Goal: Task Accomplishment & Management: Manage account settings

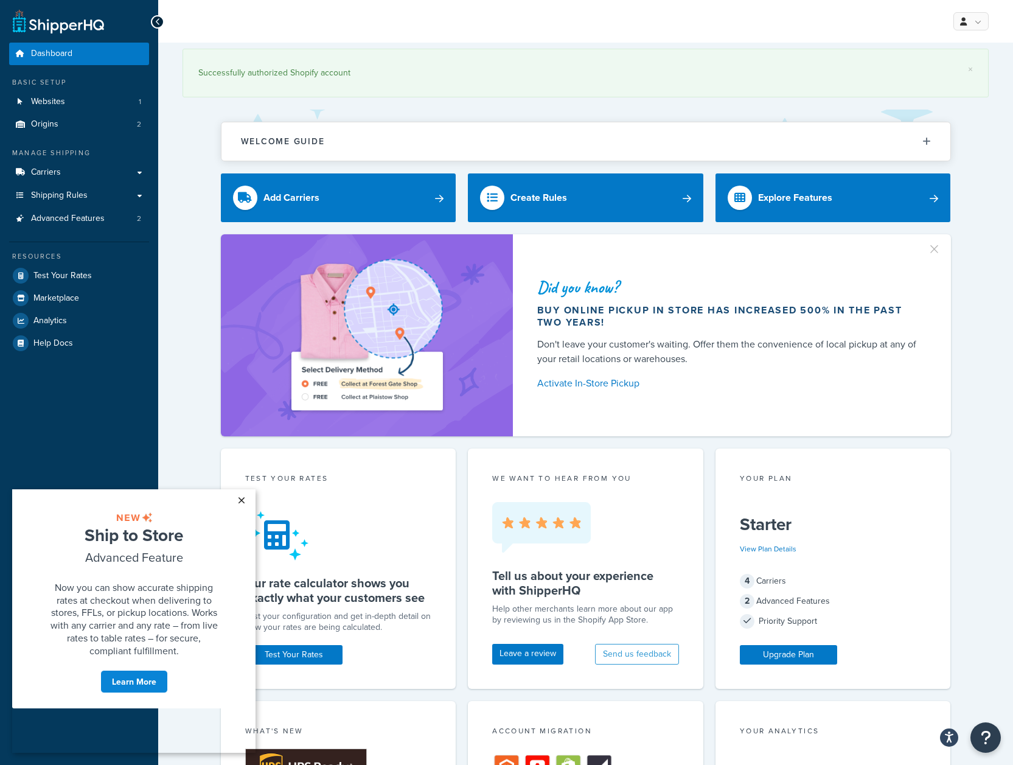
click at [243, 497] on link "×" at bounding box center [241, 500] width 21 height 22
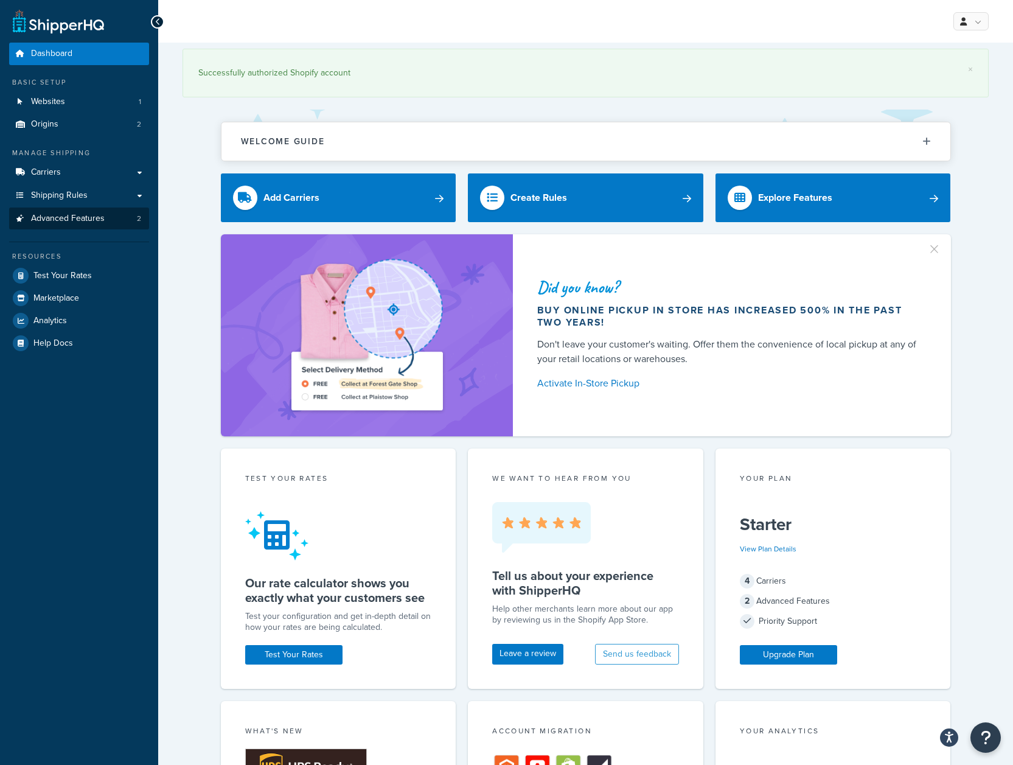
click at [76, 214] on span "Advanced Features" at bounding box center [68, 219] width 74 height 10
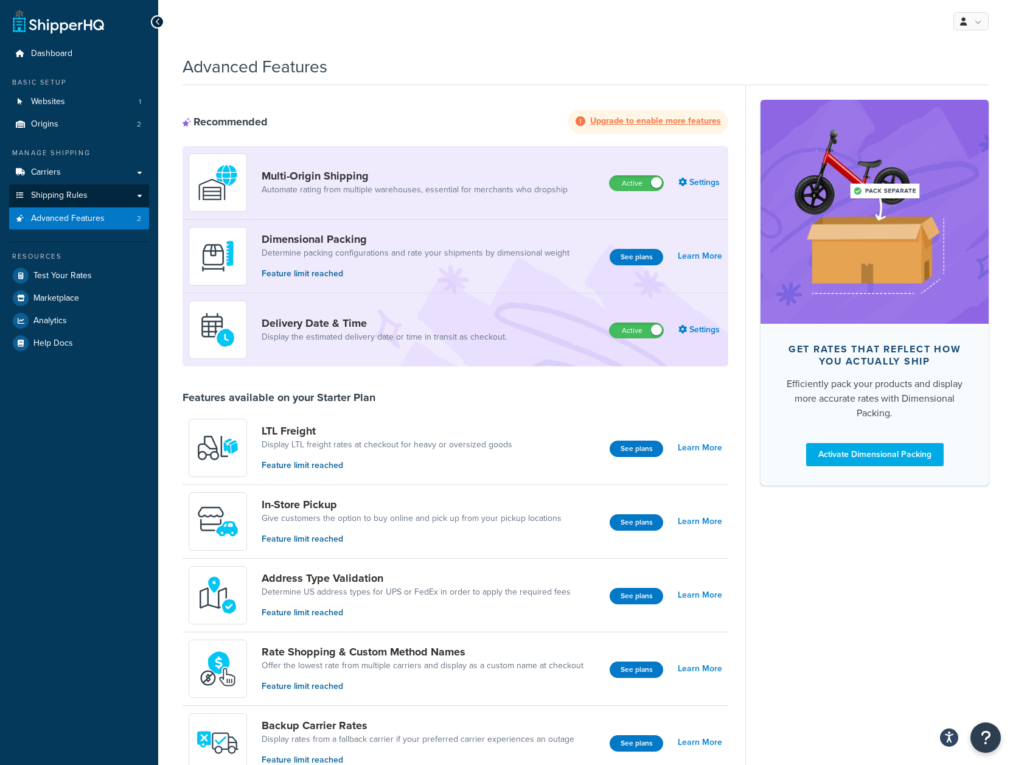
click at [59, 190] on span "Shipping Rules" at bounding box center [59, 195] width 57 height 10
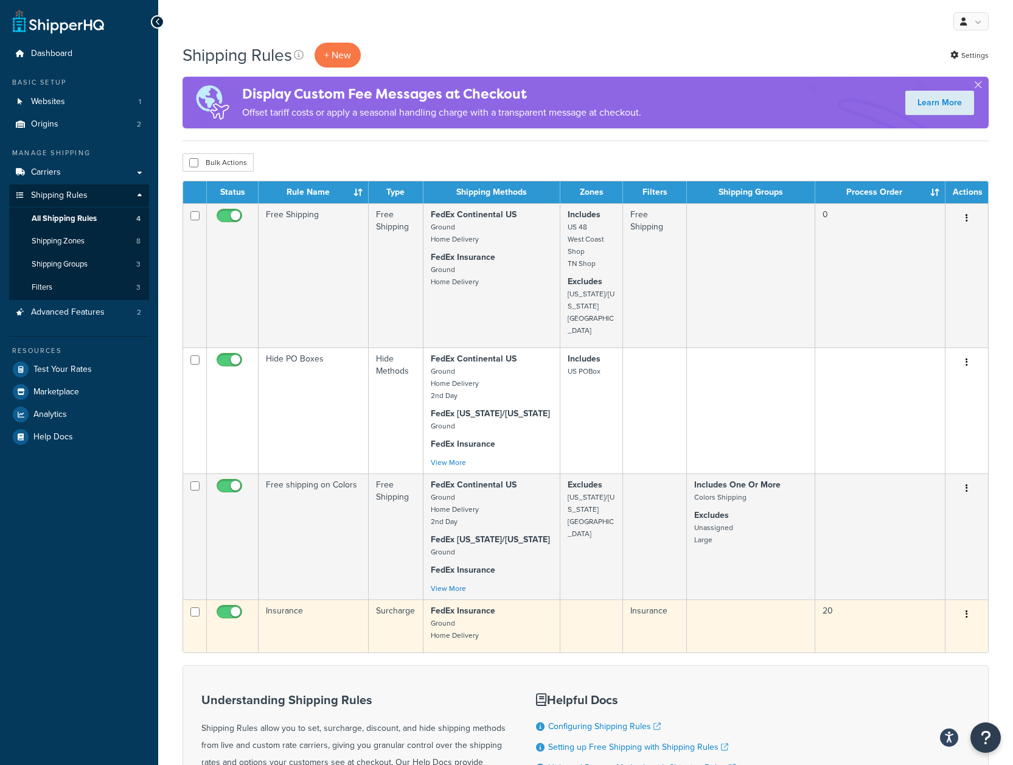
click at [301, 599] on td "Insurance" at bounding box center [314, 625] width 110 height 53
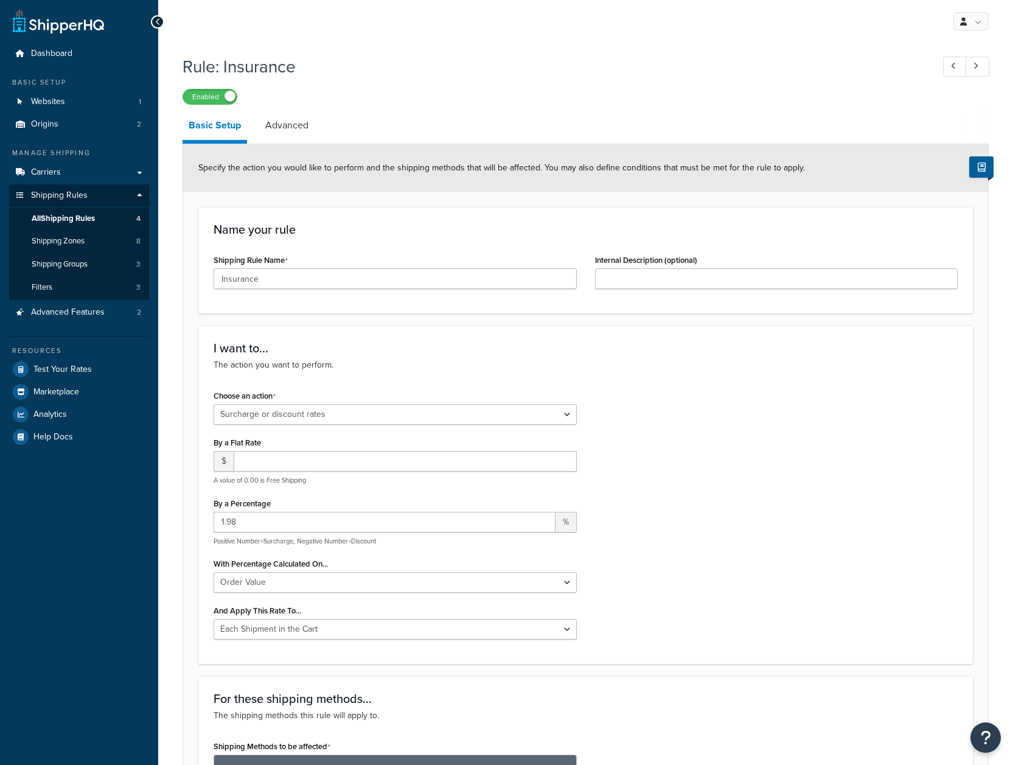
select select "SURCHARGE"
select select "ORDER"
select select "CART"
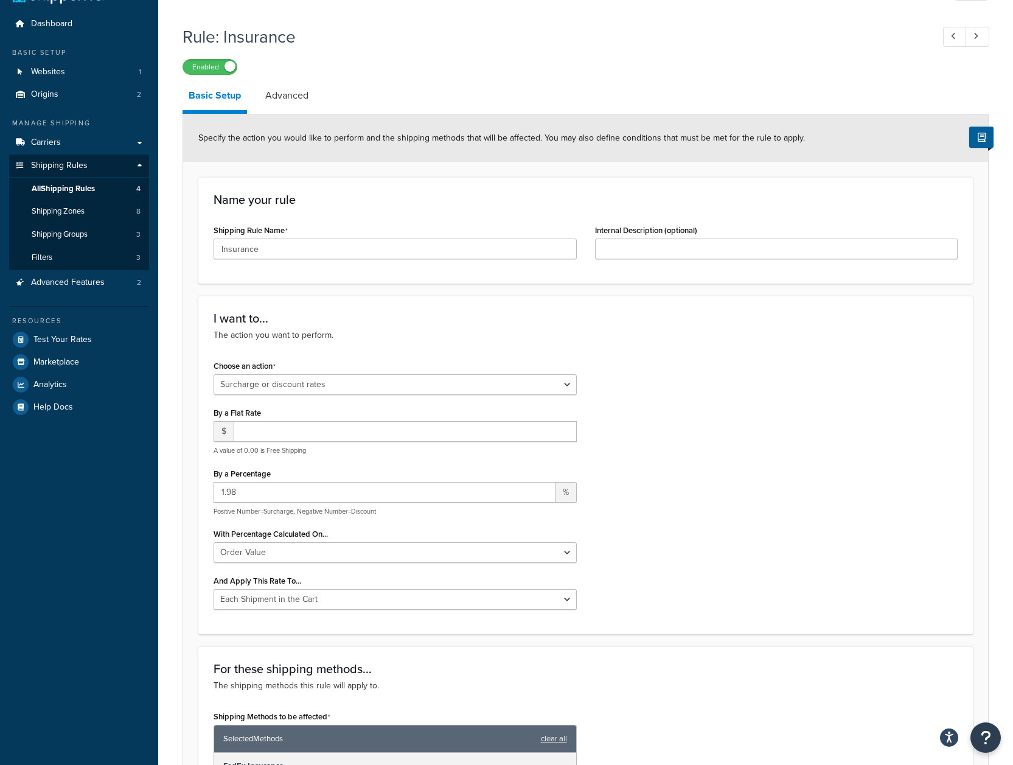
scroll to position [7, 0]
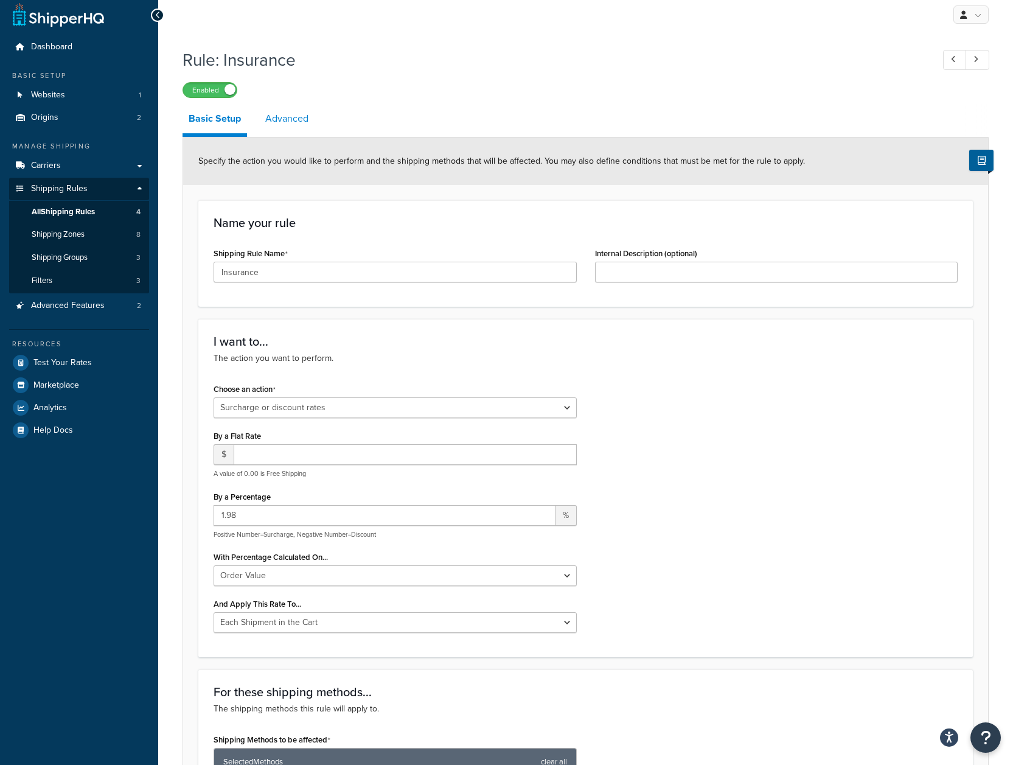
click at [290, 117] on link "Advanced" at bounding box center [286, 118] width 55 height 29
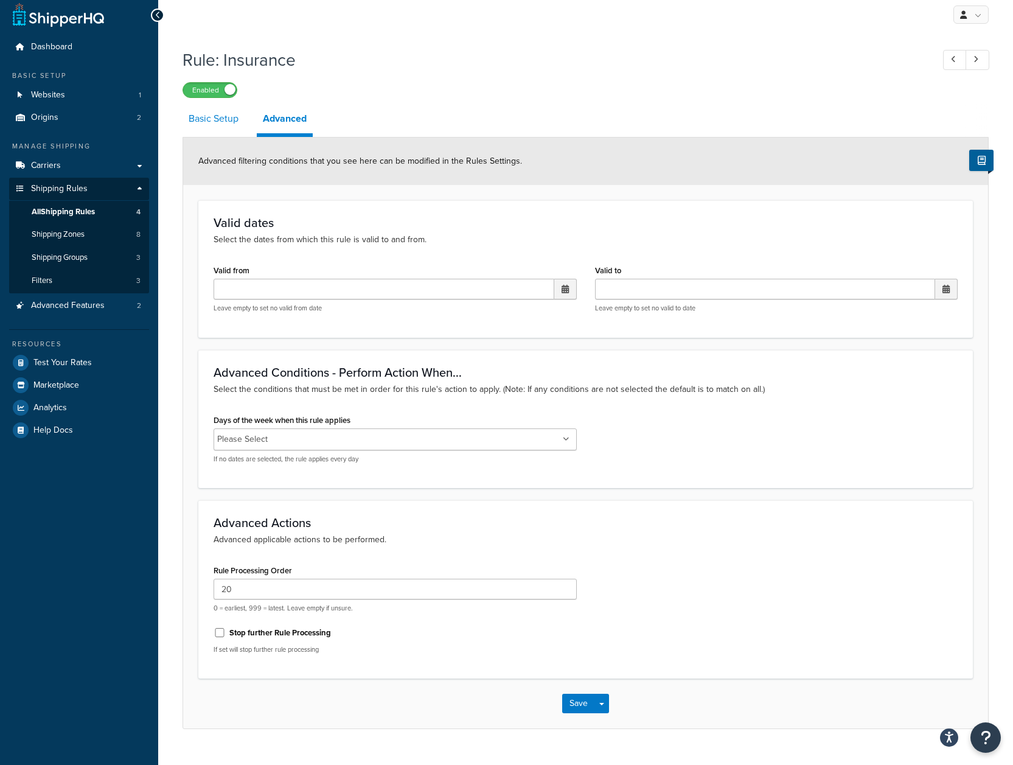
click at [212, 119] on link "Basic Setup" at bounding box center [214, 118] width 62 height 29
select select "SURCHARGE"
select select "ORDER"
select select "CART"
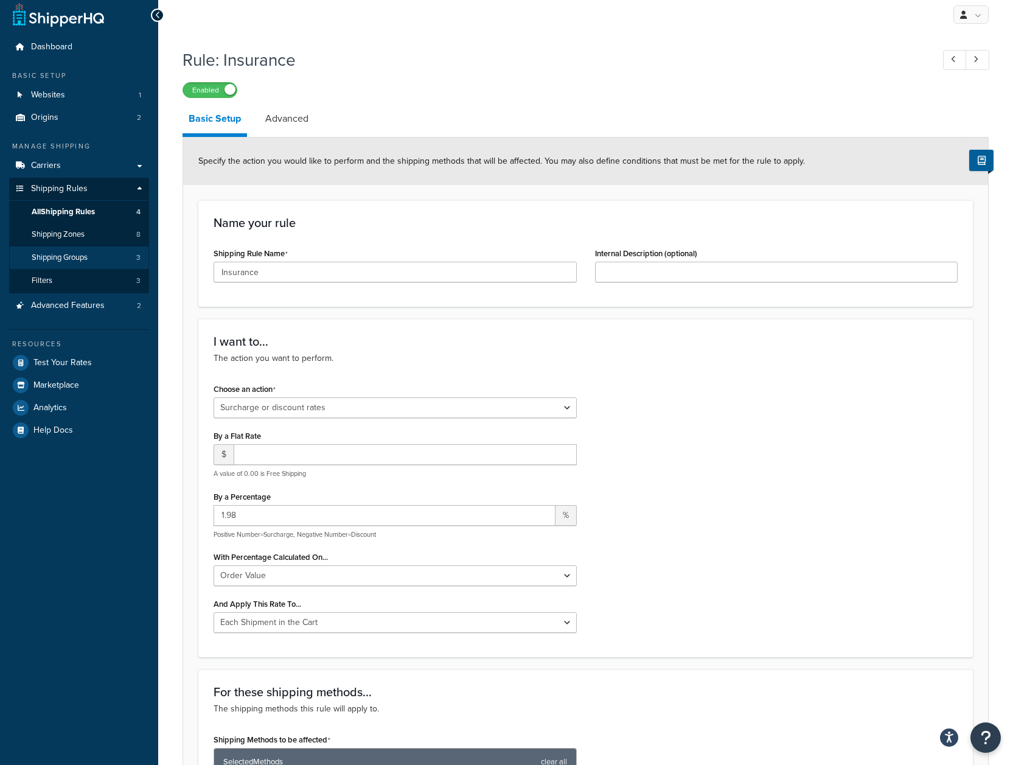
click at [84, 253] on span "Shipping Groups" at bounding box center [60, 258] width 56 height 10
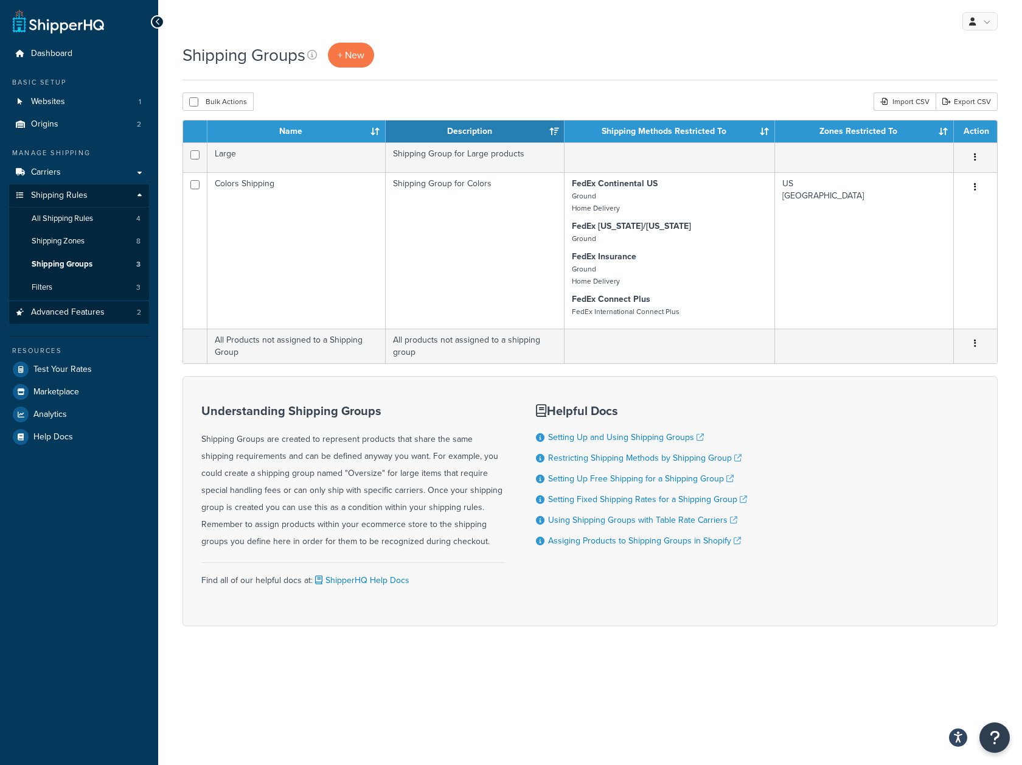
click at [74, 307] on span "Advanced Features" at bounding box center [68, 312] width 74 height 10
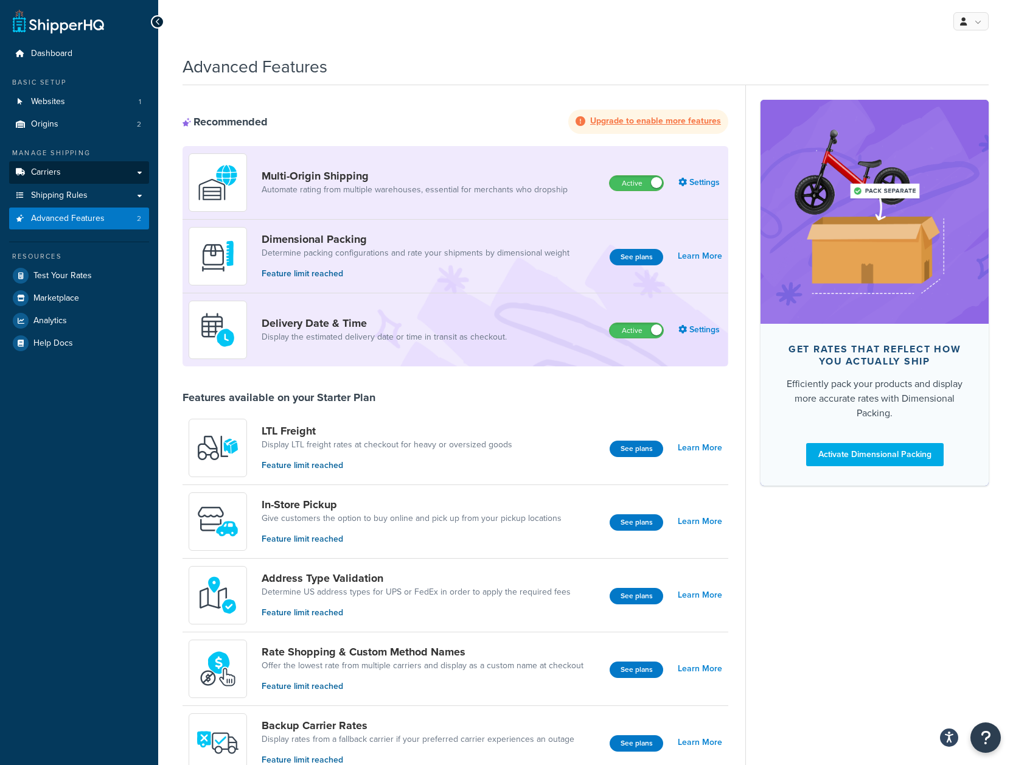
click at [68, 170] on link "Carriers" at bounding box center [79, 172] width 140 height 23
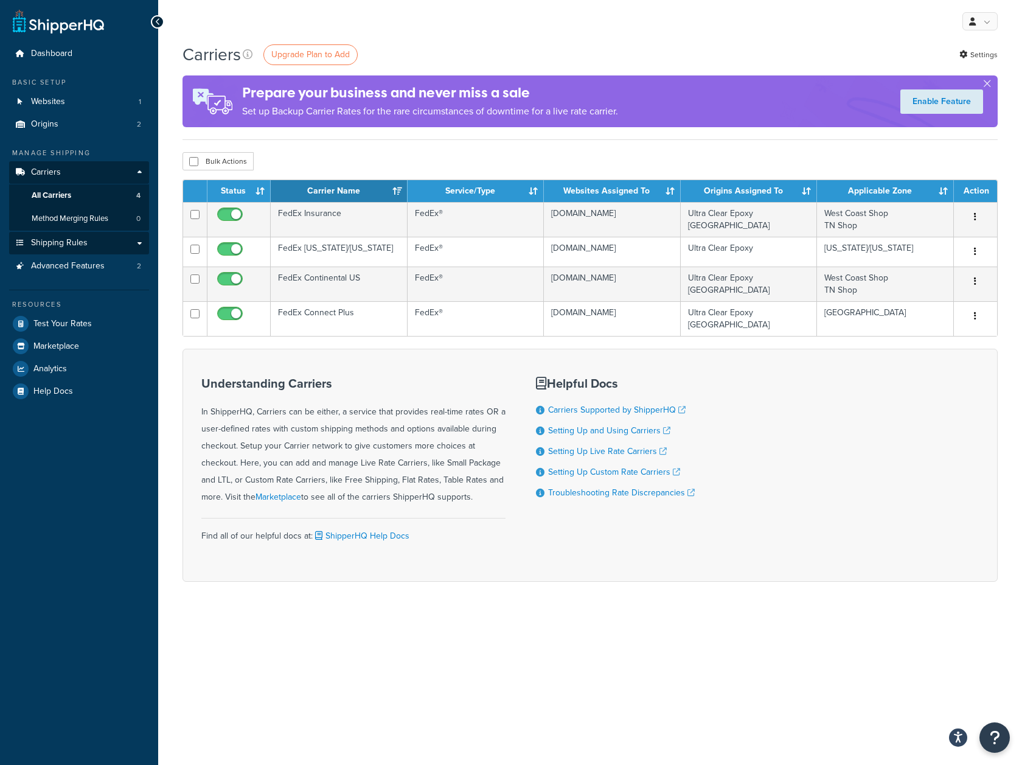
click at [67, 240] on span "Shipping Rules" at bounding box center [59, 243] width 57 height 10
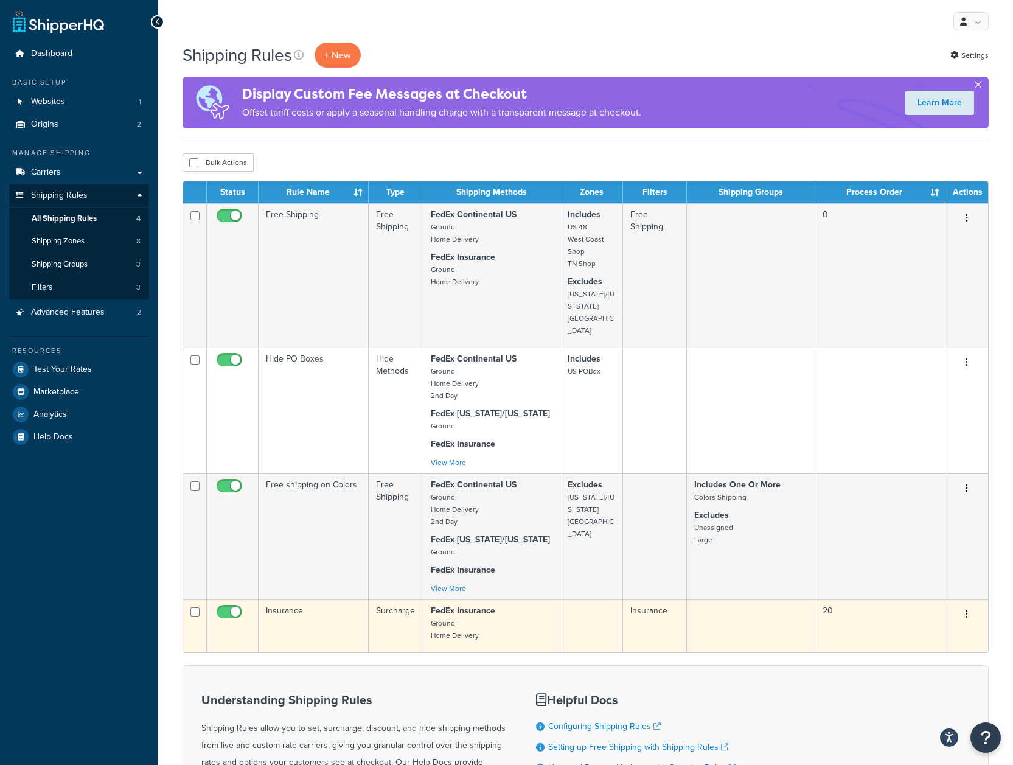
click at [970, 605] on button "button" at bounding box center [966, 614] width 17 height 19
click at [921, 625] on link "Edit" at bounding box center [927, 637] width 96 height 25
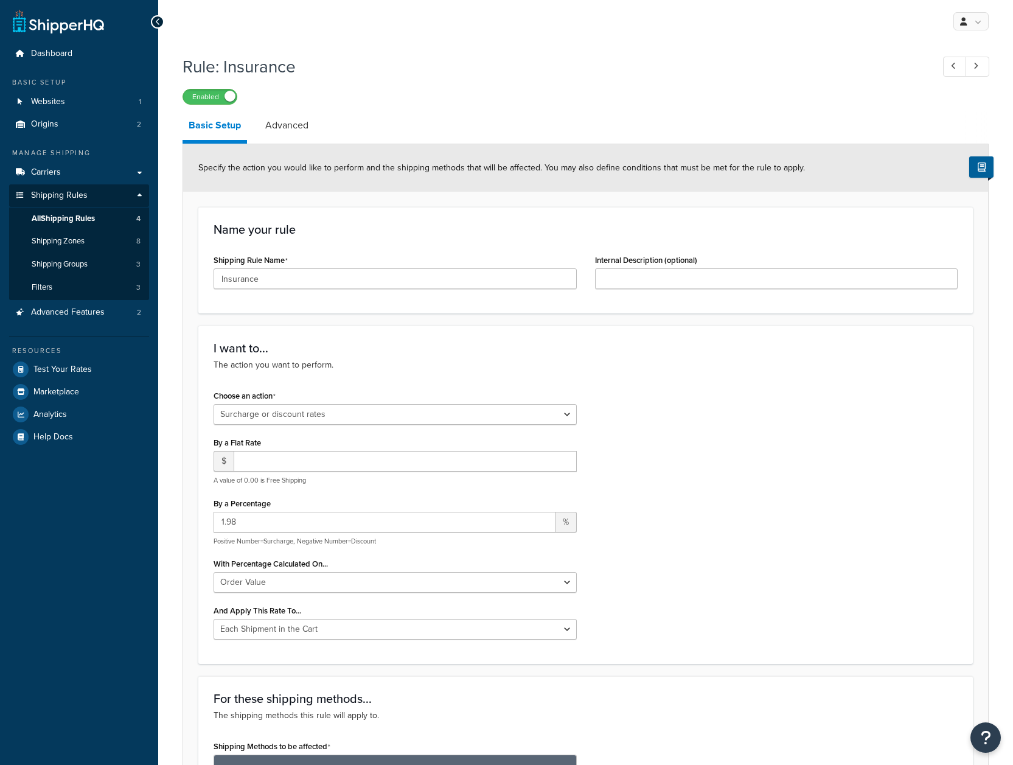
select select "SURCHARGE"
select select "ORDER"
select select "CART"
click at [281, 128] on link "Advanced" at bounding box center [286, 125] width 55 height 29
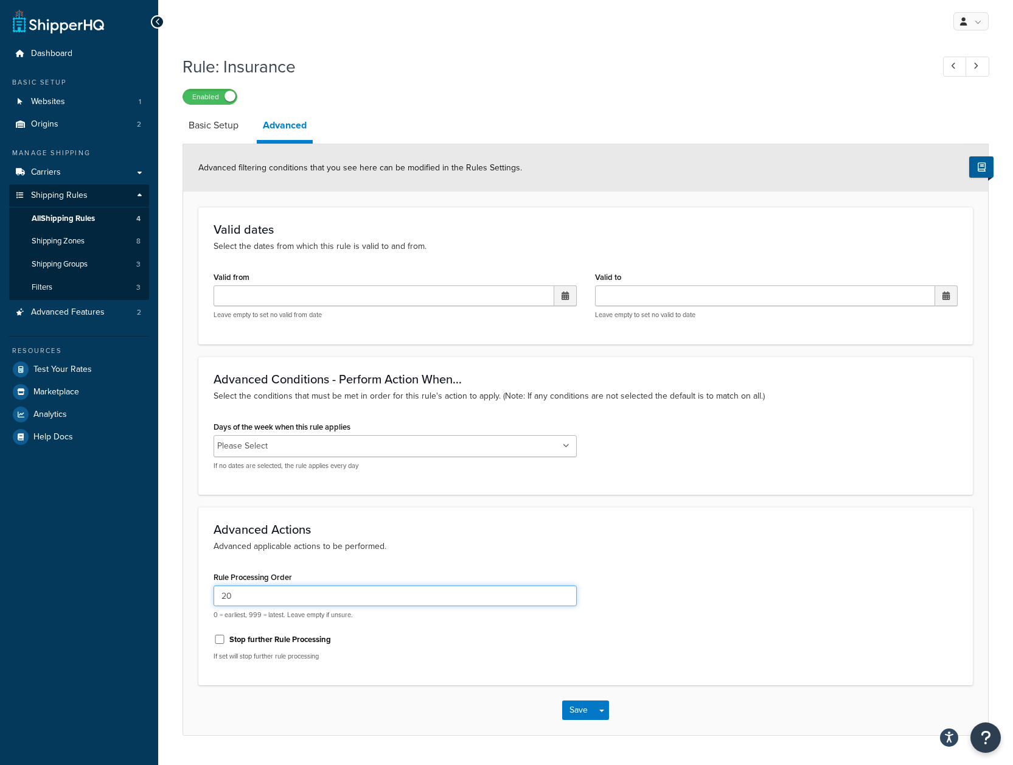
click at [346, 594] on input "20" at bounding box center [395, 595] width 363 height 21
type input "0"
click at [581, 708] on button "Save" at bounding box center [578, 709] width 33 height 19
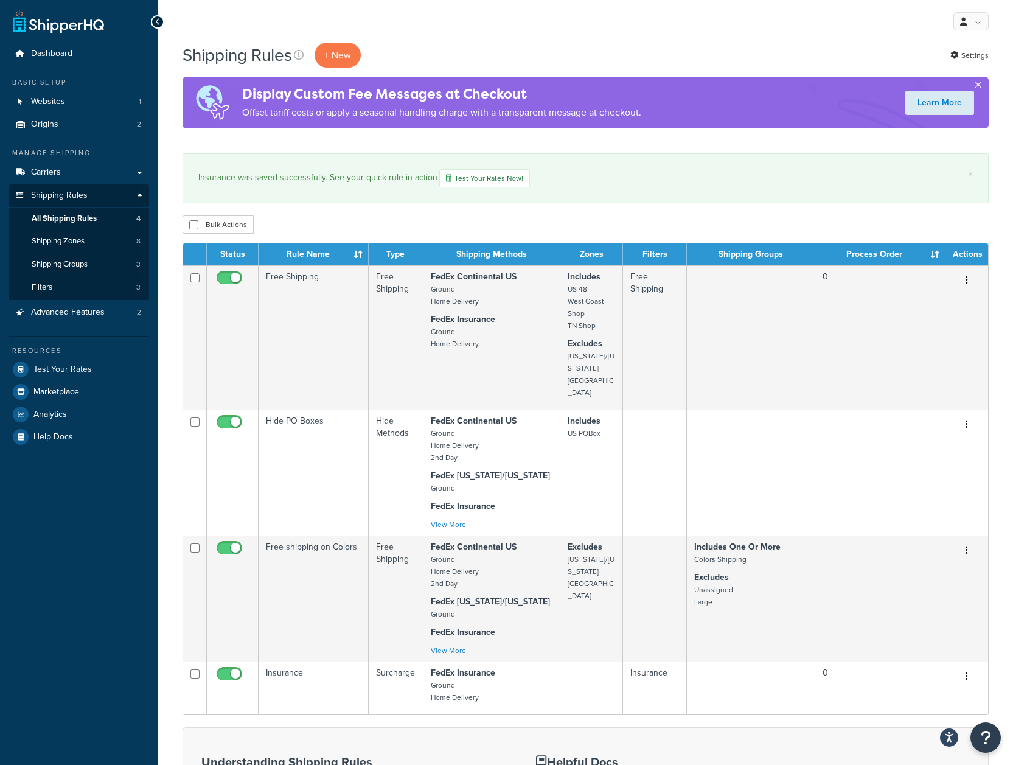
scroll to position [2, 0]
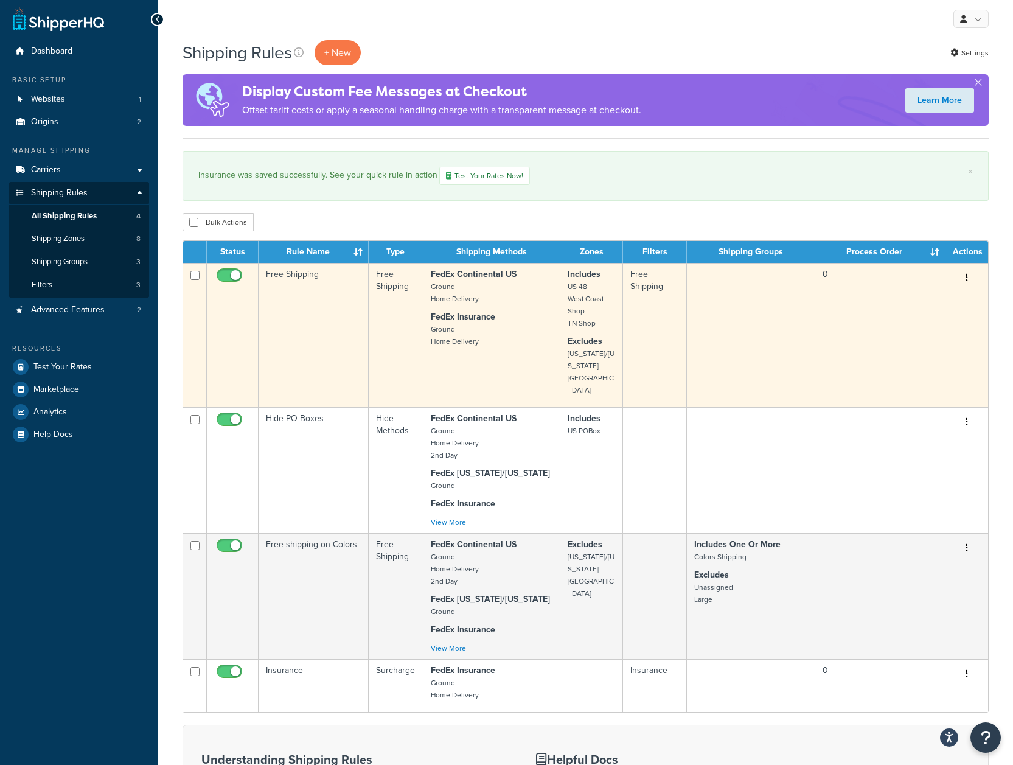
click at [964, 278] on button "button" at bounding box center [966, 277] width 17 height 19
click at [929, 302] on link "Edit" at bounding box center [927, 300] width 96 height 25
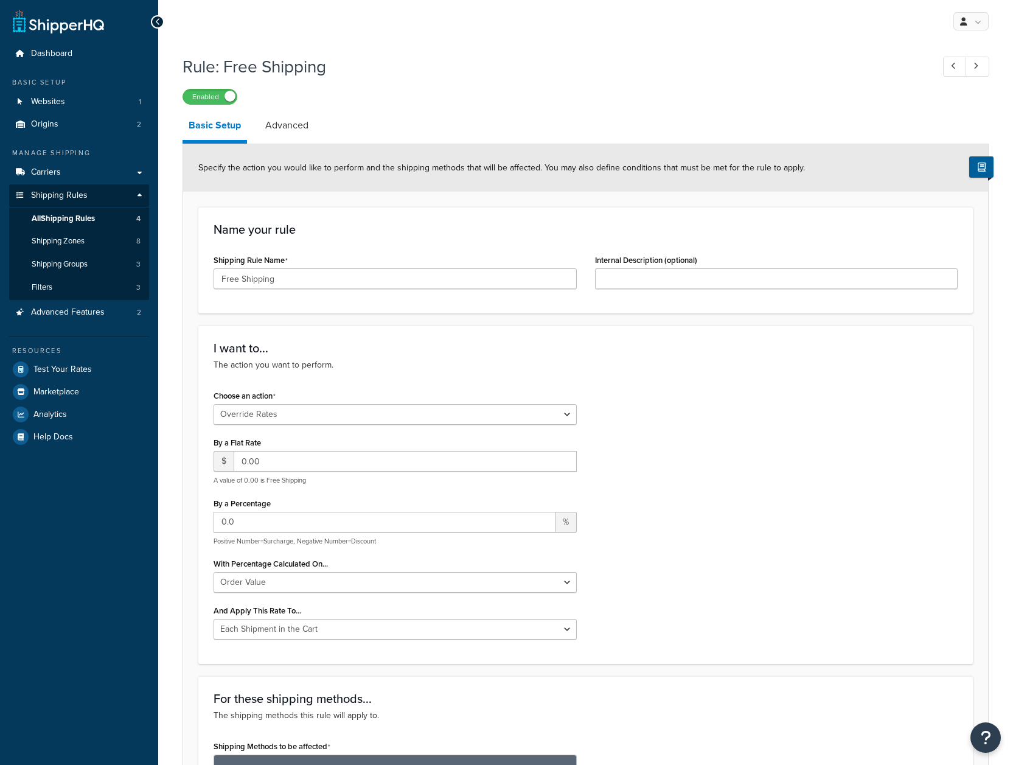
select select "OVERRIDE"
click at [287, 130] on link "Advanced" at bounding box center [286, 125] width 55 height 29
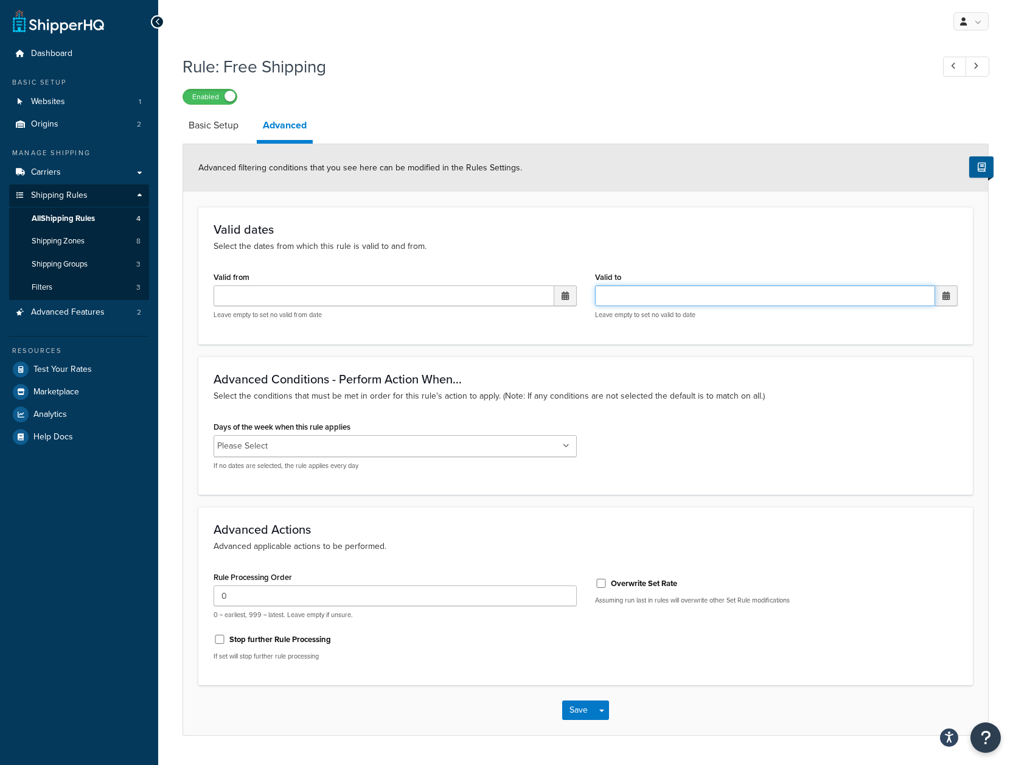
click at [658, 293] on input "Valid to" at bounding box center [765, 295] width 341 height 21
click at [663, 228] on h3 "Valid dates" at bounding box center [586, 229] width 744 height 13
click at [324, 605] on input "0" at bounding box center [395, 595] width 363 height 21
click at [324, 604] on input "0" at bounding box center [395, 595] width 363 height 21
type input "1"
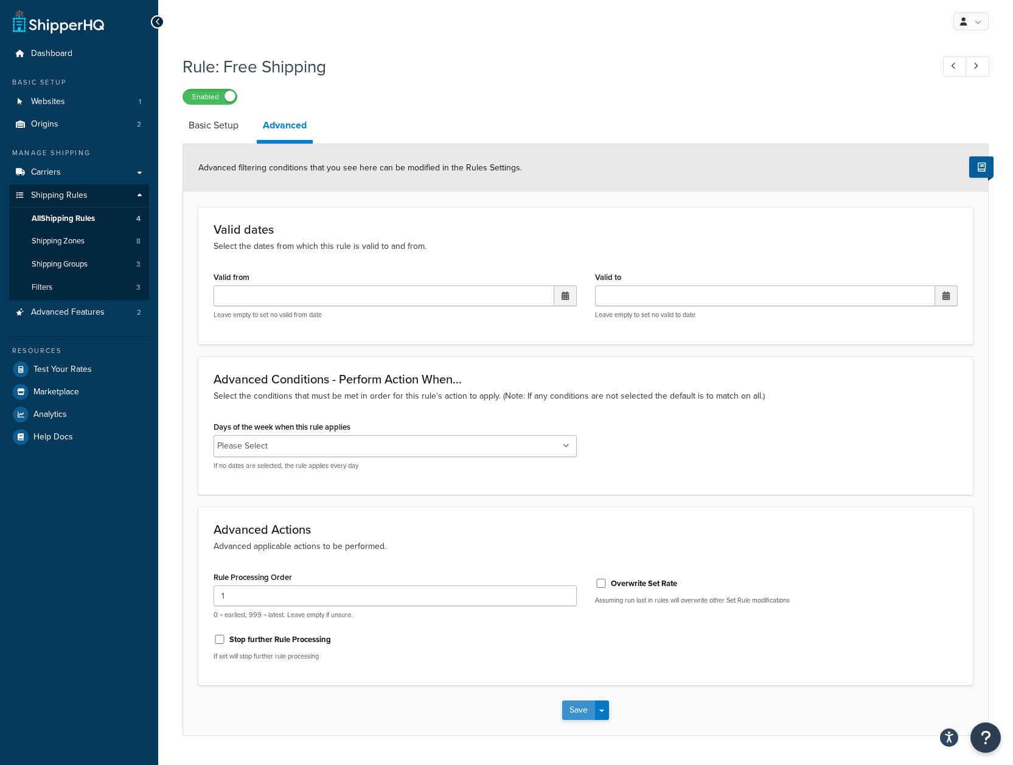
click at [571, 710] on button "Save" at bounding box center [578, 709] width 33 height 19
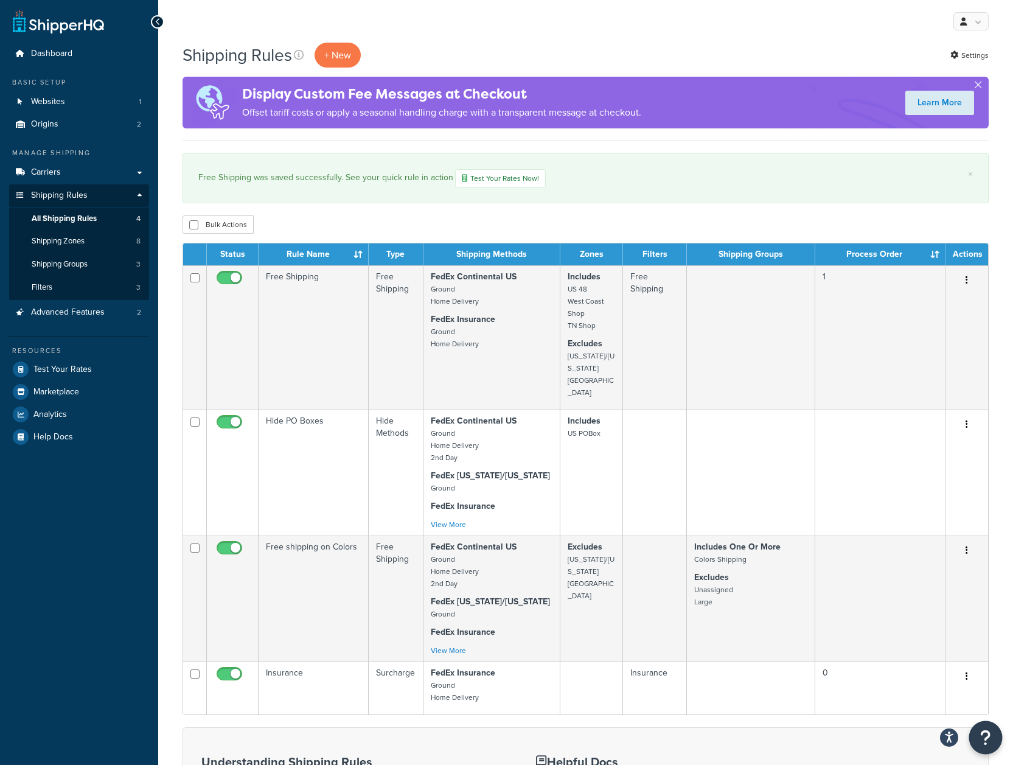
click at [979, 732] on button "Open Resource Center" at bounding box center [985, 737] width 33 height 33
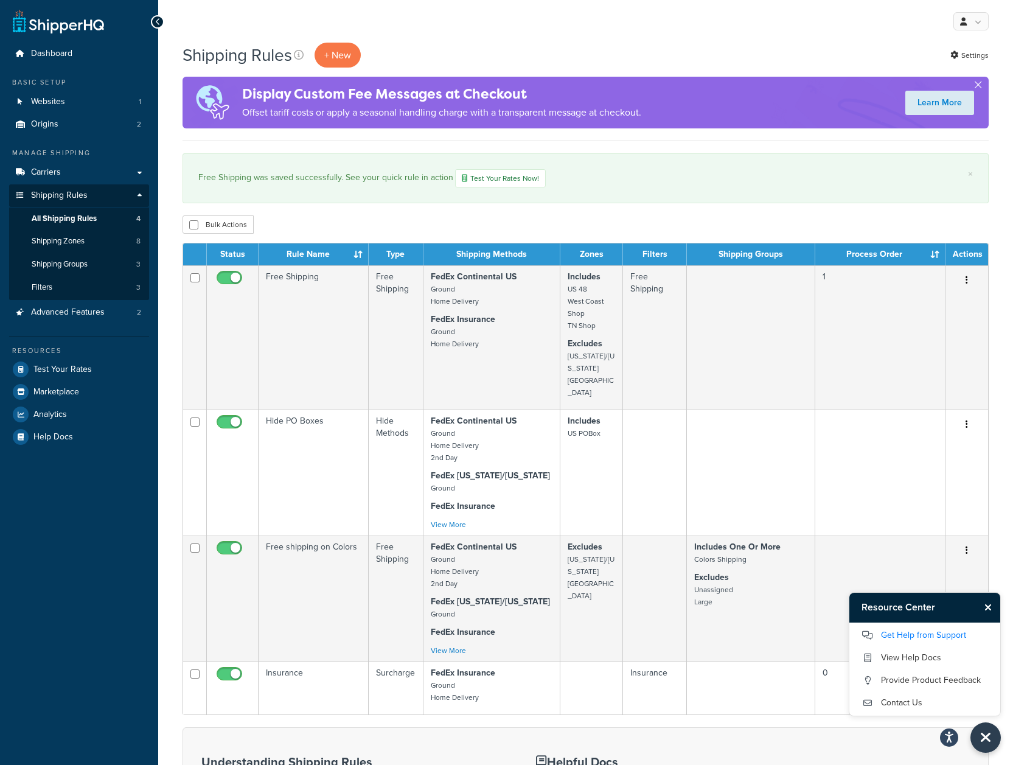
click at [945, 637] on link "Get Help from Support" at bounding box center [925, 635] width 127 height 19
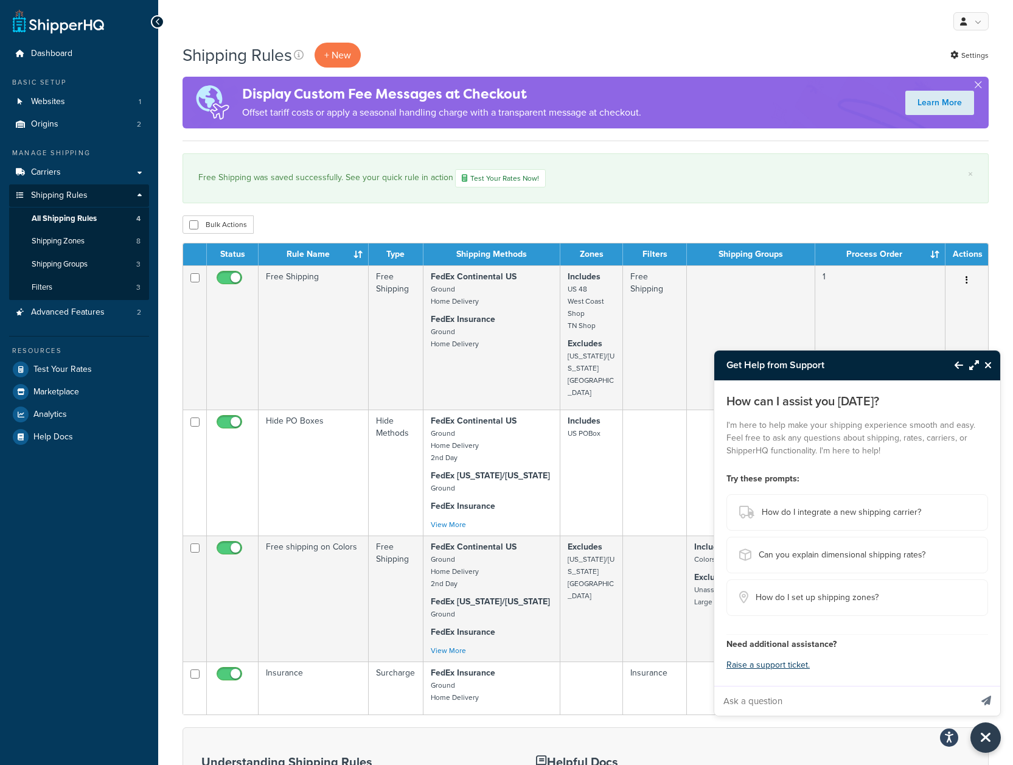
click at [826, 700] on input "Ask a question" at bounding box center [842, 700] width 257 height 29
click at [794, 666] on link "Raise a support ticket." at bounding box center [768, 664] width 83 height 13
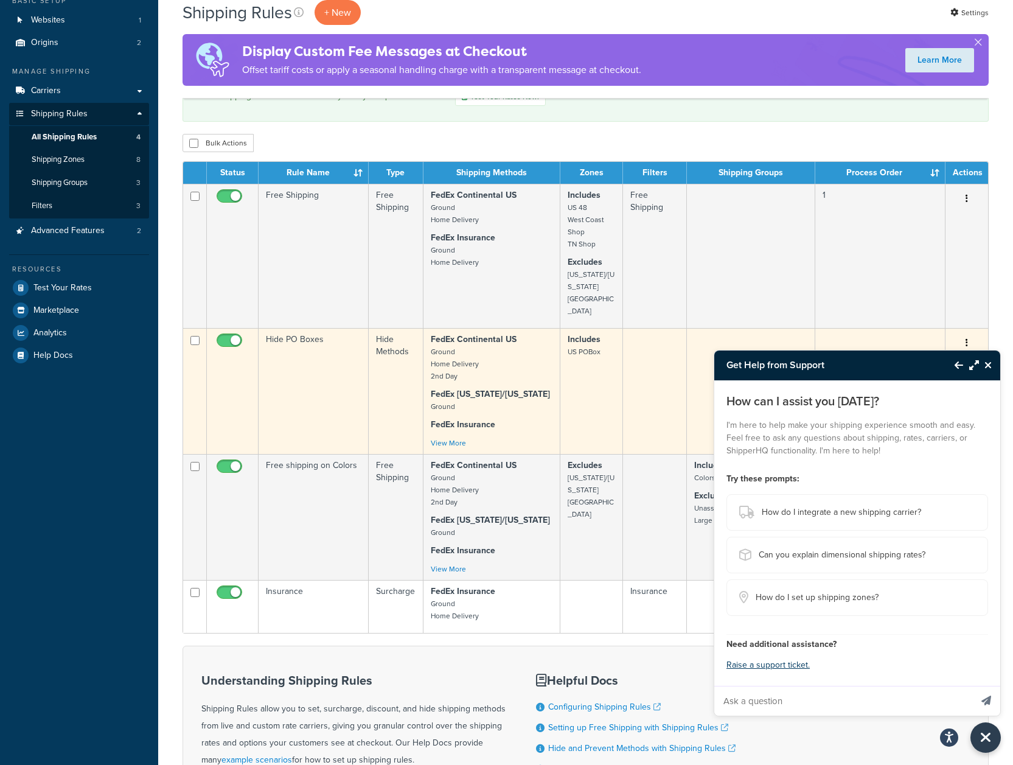
scroll to position [147, 0]
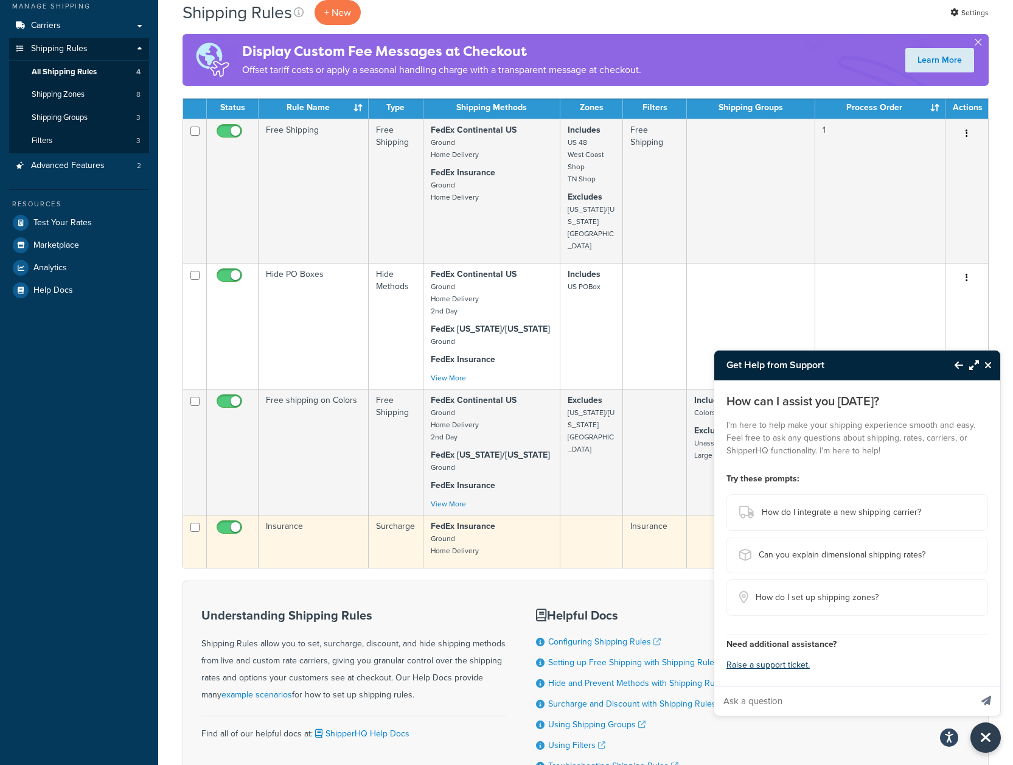
click at [448, 533] on small "Ground Home Delivery" at bounding box center [455, 544] width 48 height 23
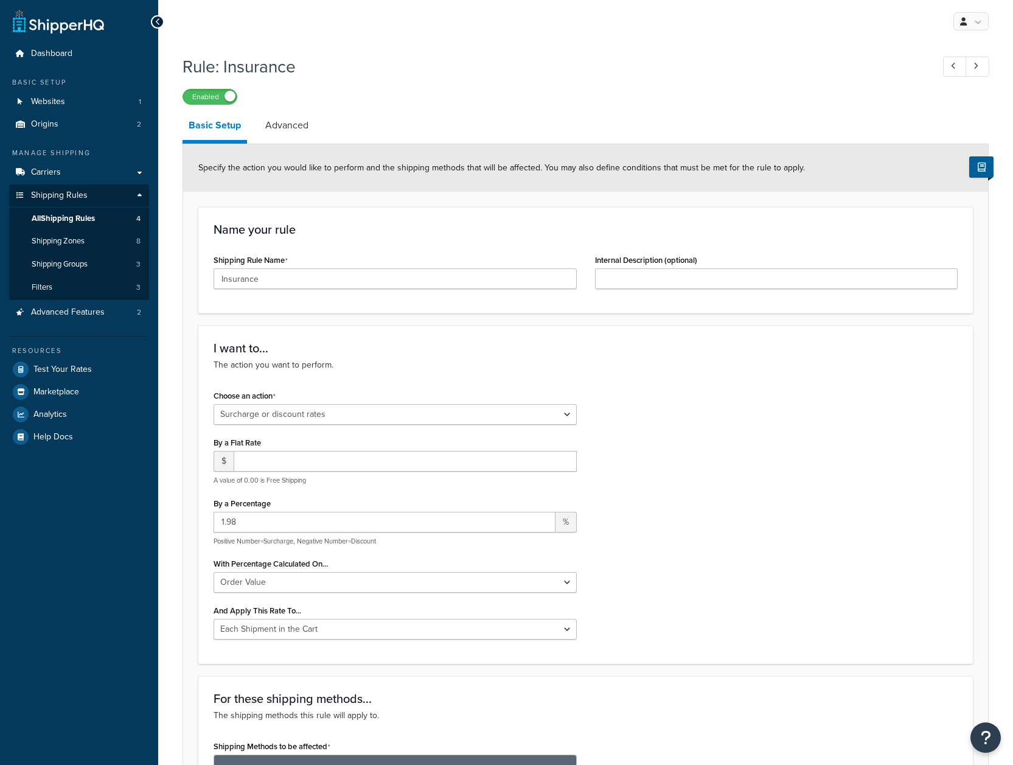
select select "SURCHARGE"
select select "ORDER"
select select "CART"
click at [299, 127] on link "Advanced" at bounding box center [286, 125] width 55 height 29
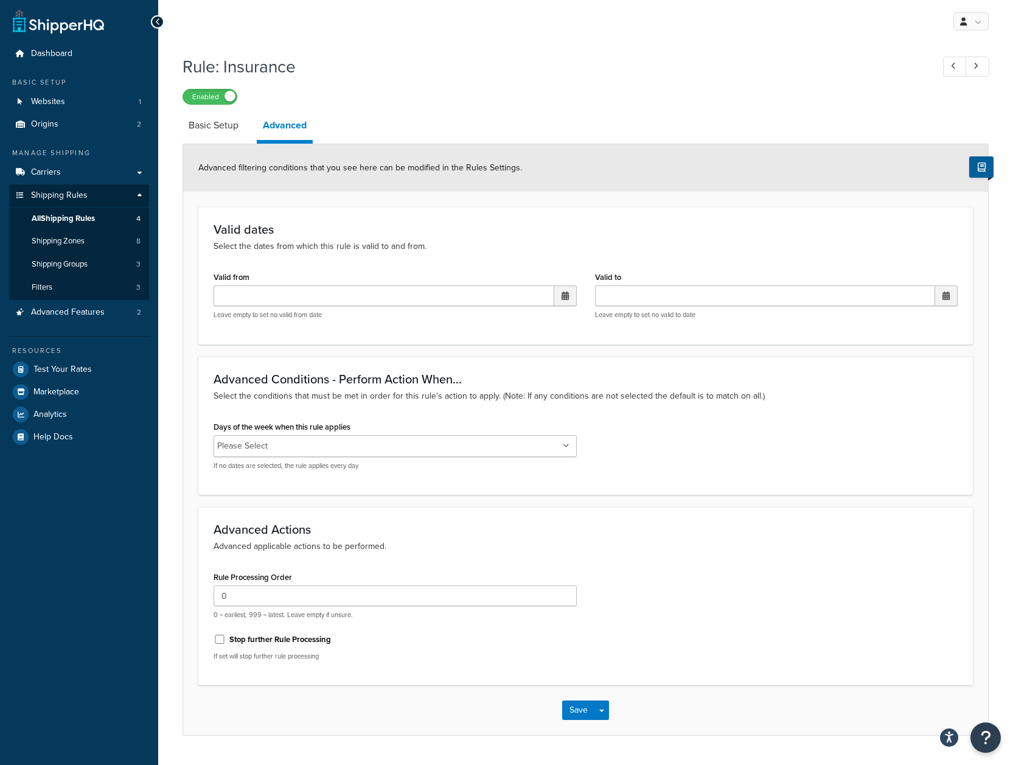
scroll to position [32, 0]
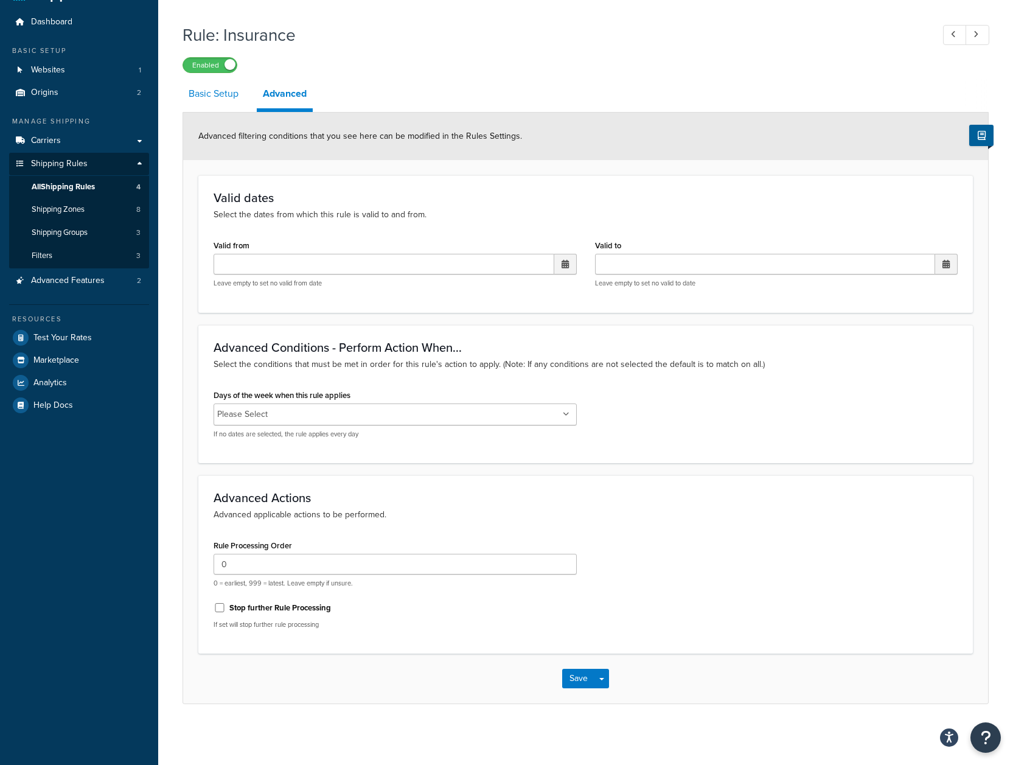
click at [221, 96] on link "Basic Setup" at bounding box center [214, 93] width 62 height 29
select select "SURCHARGE"
select select "ORDER"
select select "CART"
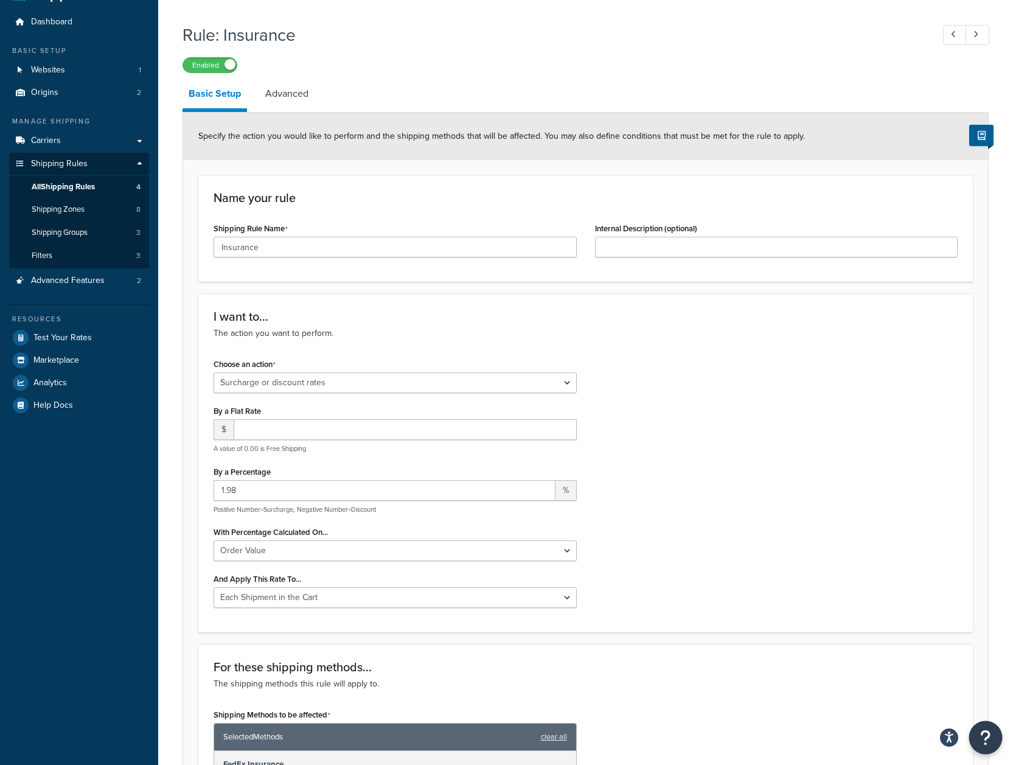
click at [986, 737] on icon "Open Resource Center" at bounding box center [986, 737] width 12 height 17
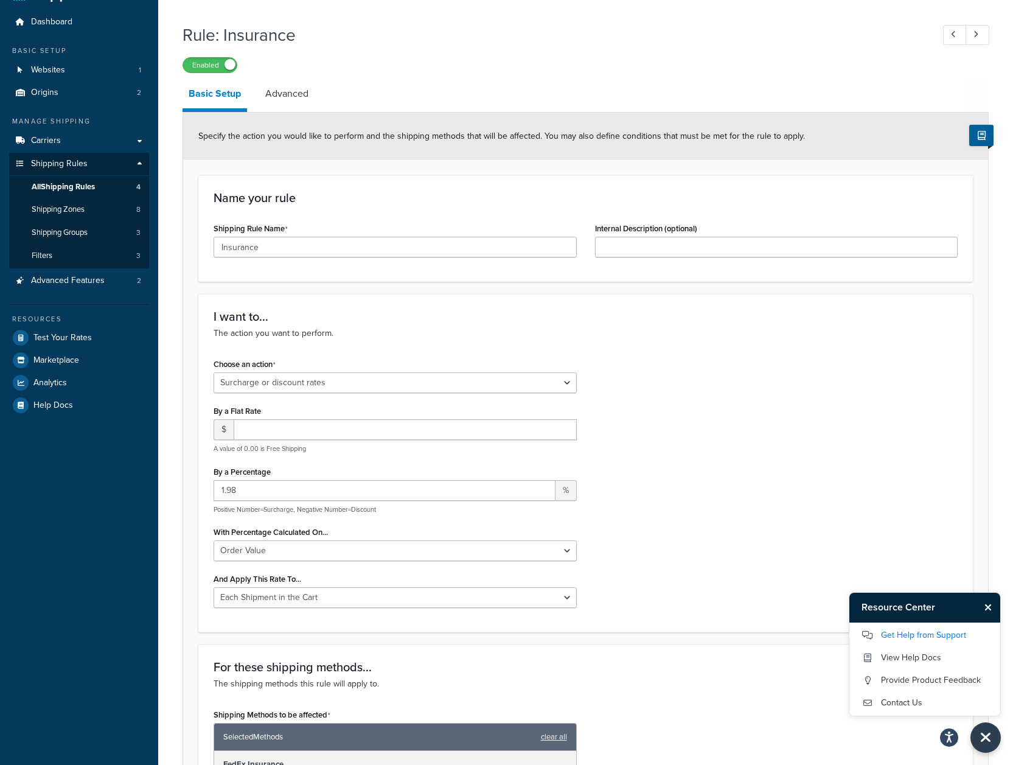
click at [911, 640] on link "Get Help from Support" at bounding box center [925, 635] width 127 height 19
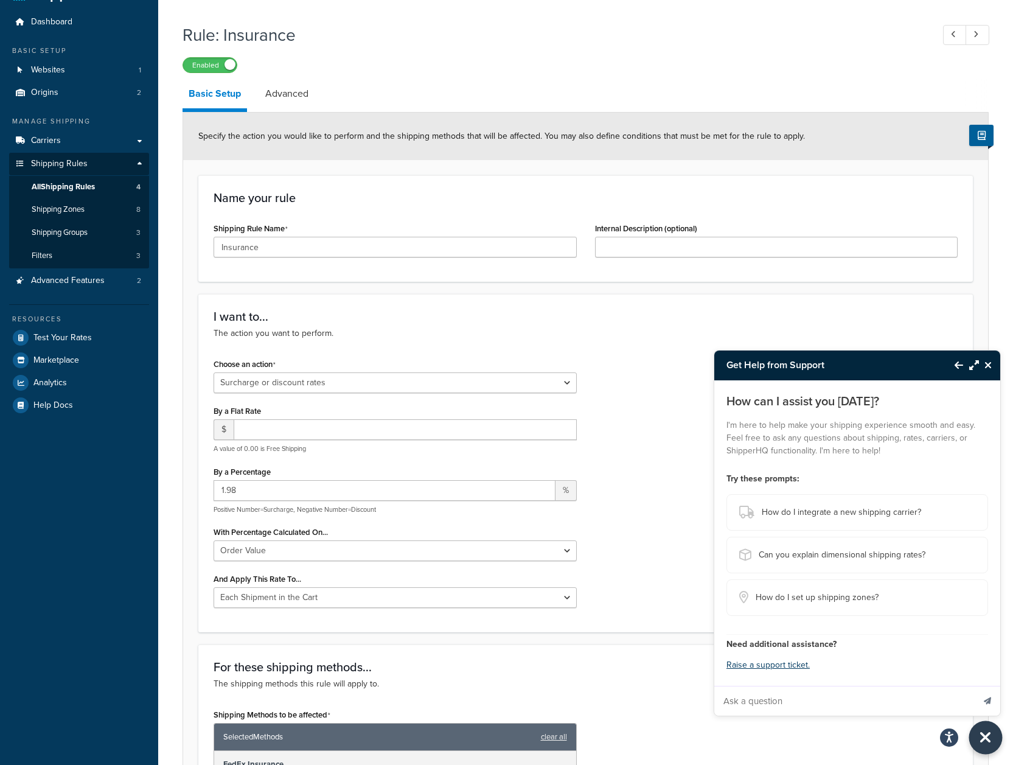
click at [987, 738] on icon "Close Resource Center" at bounding box center [985, 737] width 13 height 17
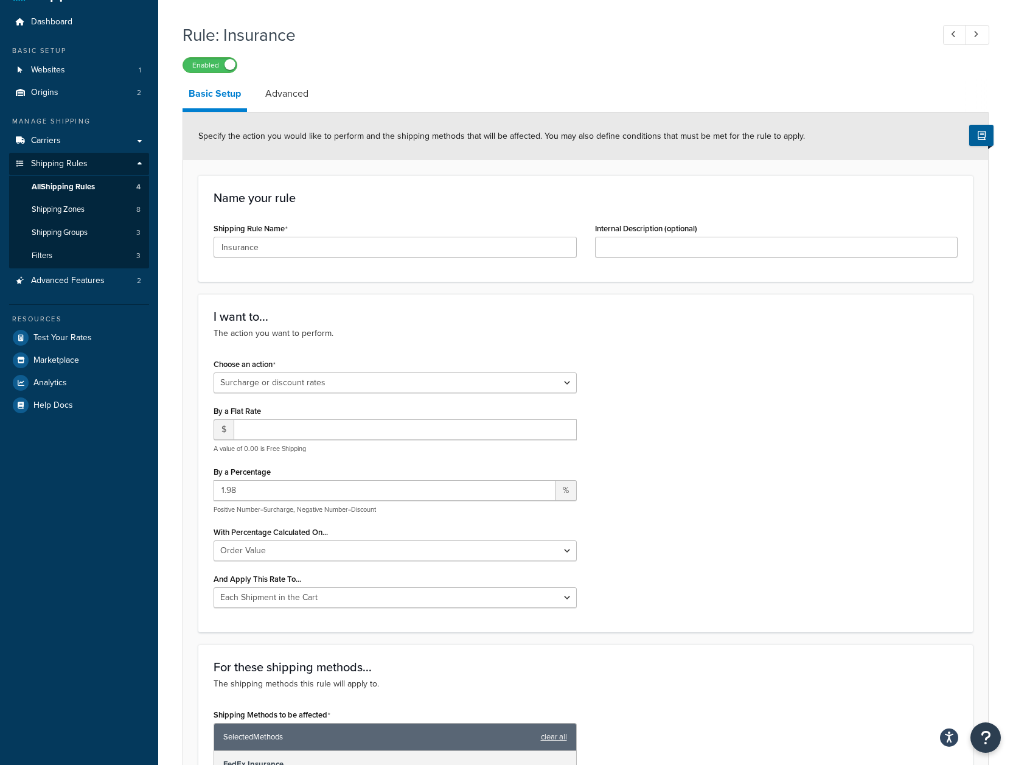
click at [177, 291] on div "Rule: Insurance Enabled Basic Setup Advanced Specify the action you would like …" at bounding box center [585, 699] width 855 height 1364
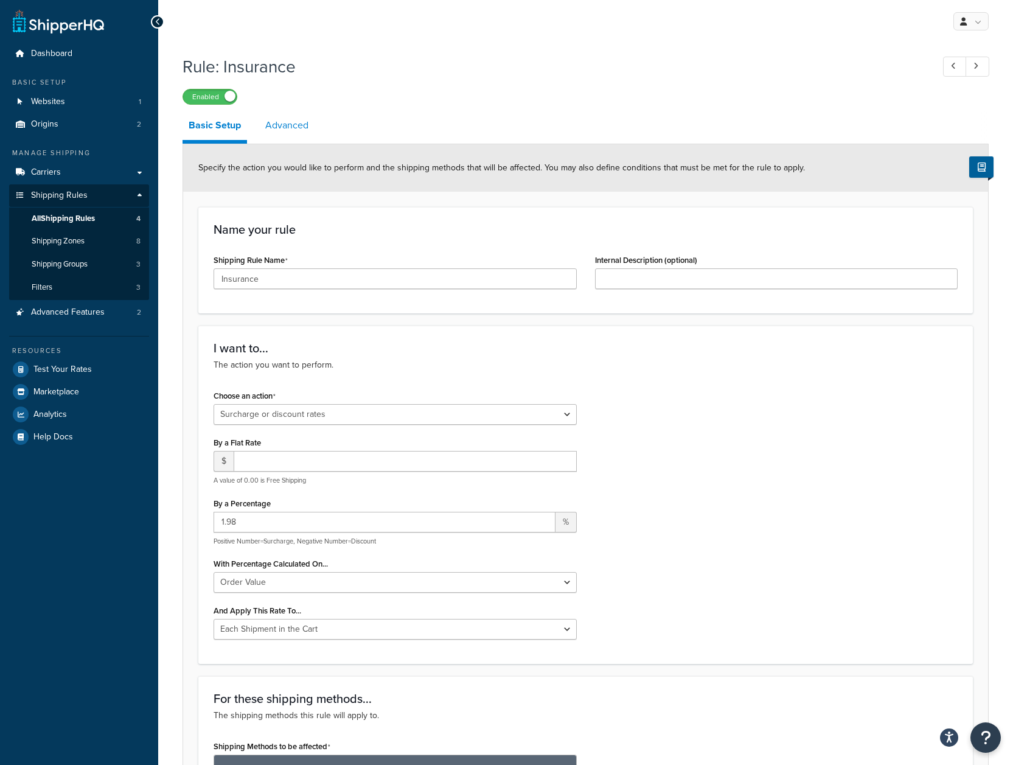
click at [295, 113] on link "Advanced" at bounding box center [286, 125] width 55 height 29
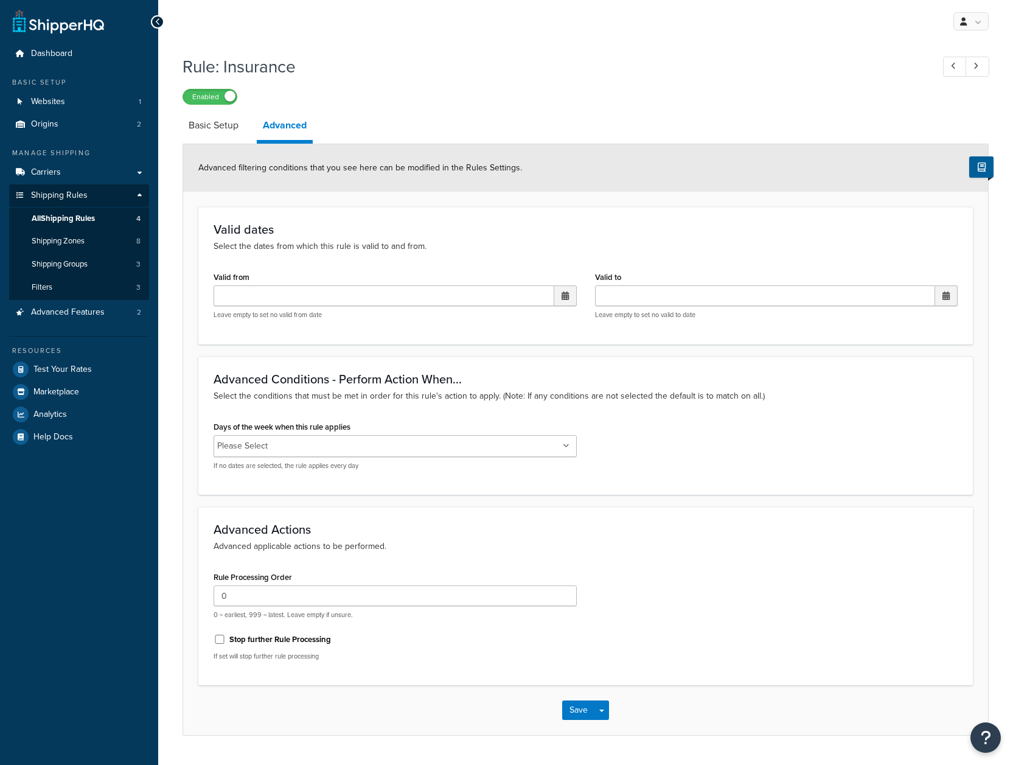
scroll to position [32, 0]
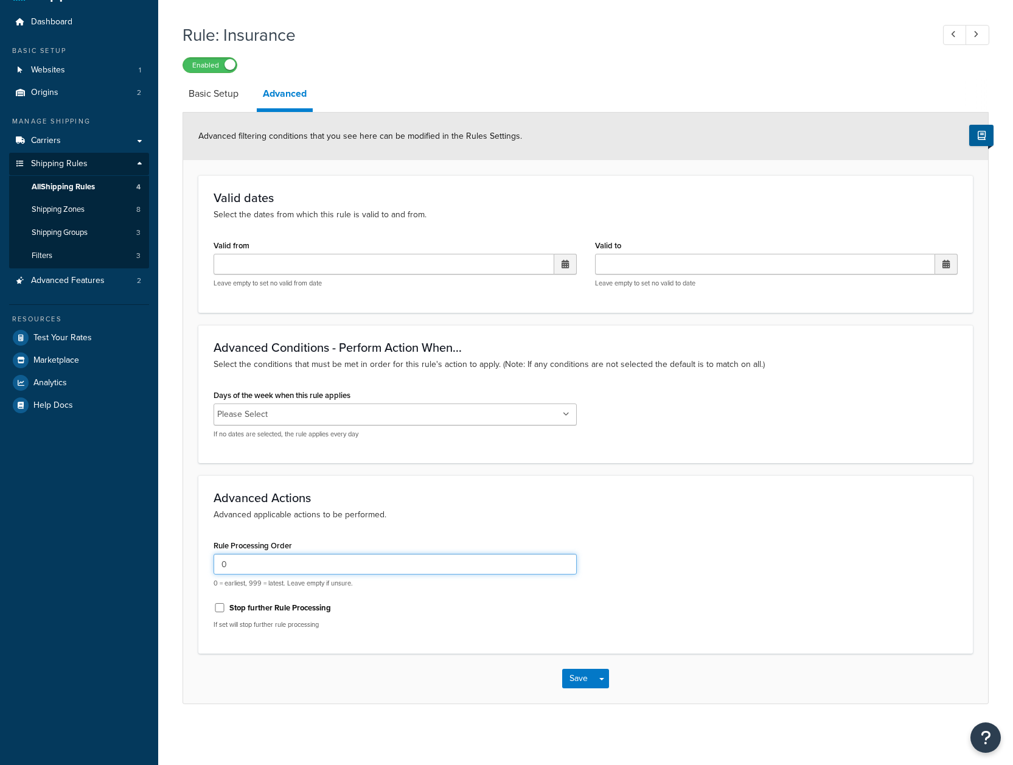
click at [311, 566] on input "0" at bounding box center [395, 564] width 363 height 21
type input "20"
click at [575, 676] on button "Save" at bounding box center [578, 678] width 33 height 19
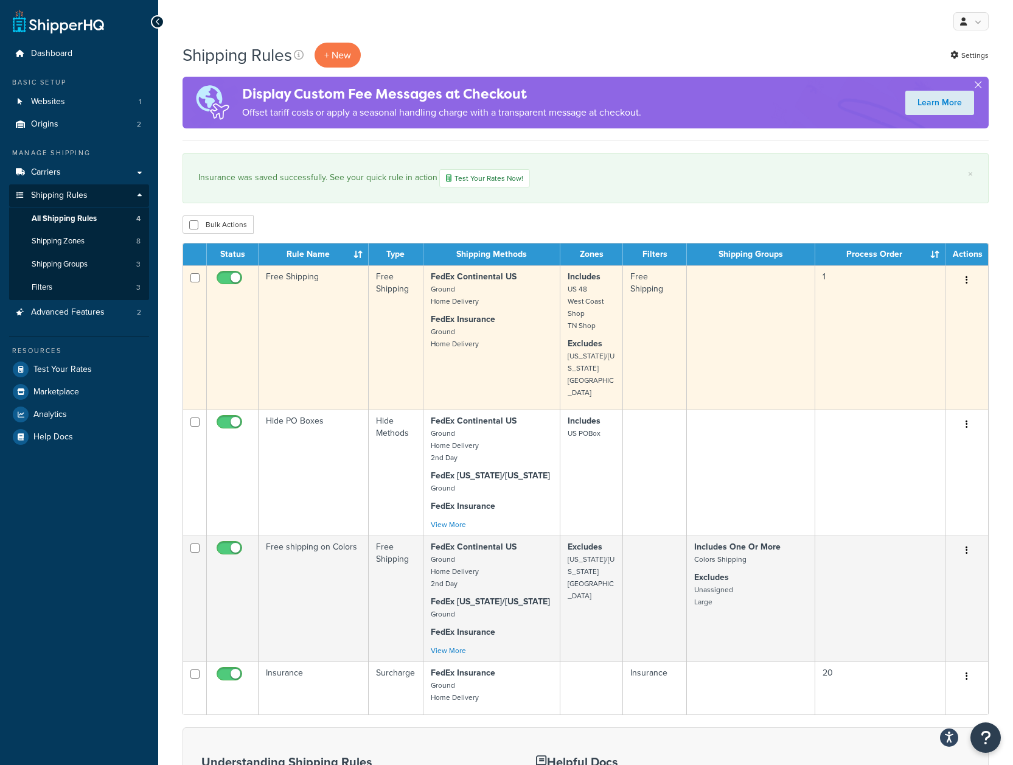
click at [969, 283] on button "button" at bounding box center [966, 280] width 17 height 19
click at [944, 300] on link "Edit" at bounding box center [927, 303] width 96 height 25
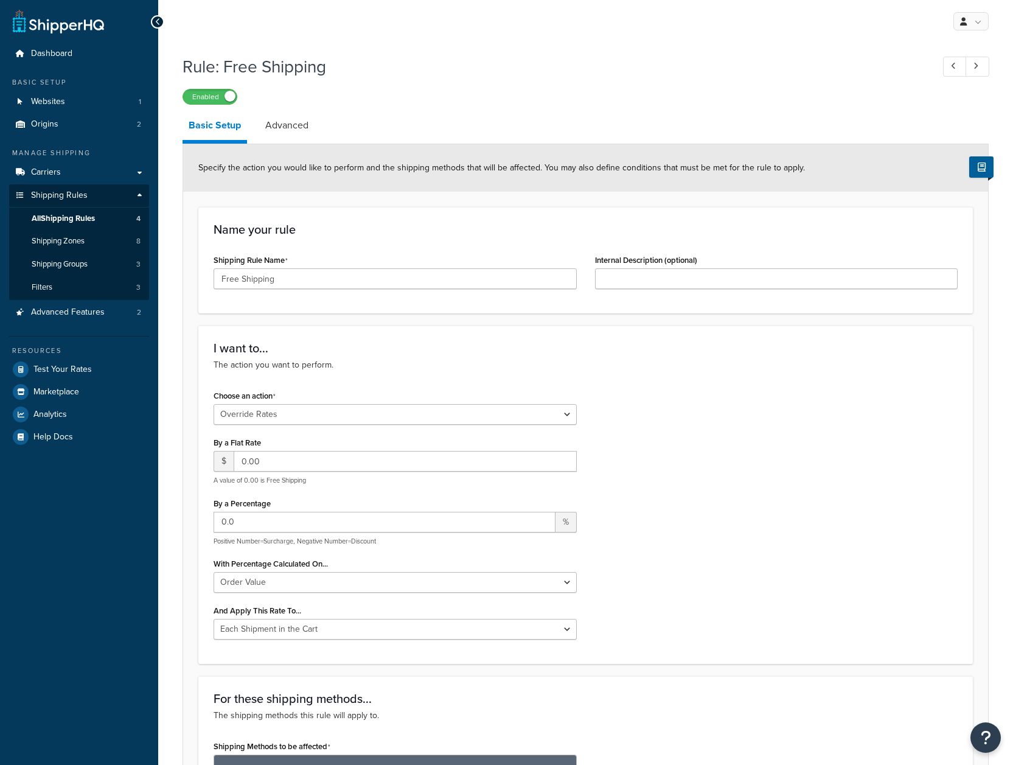
select select "OVERRIDE"
click at [287, 127] on link "Advanced" at bounding box center [286, 125] width 55 height 29
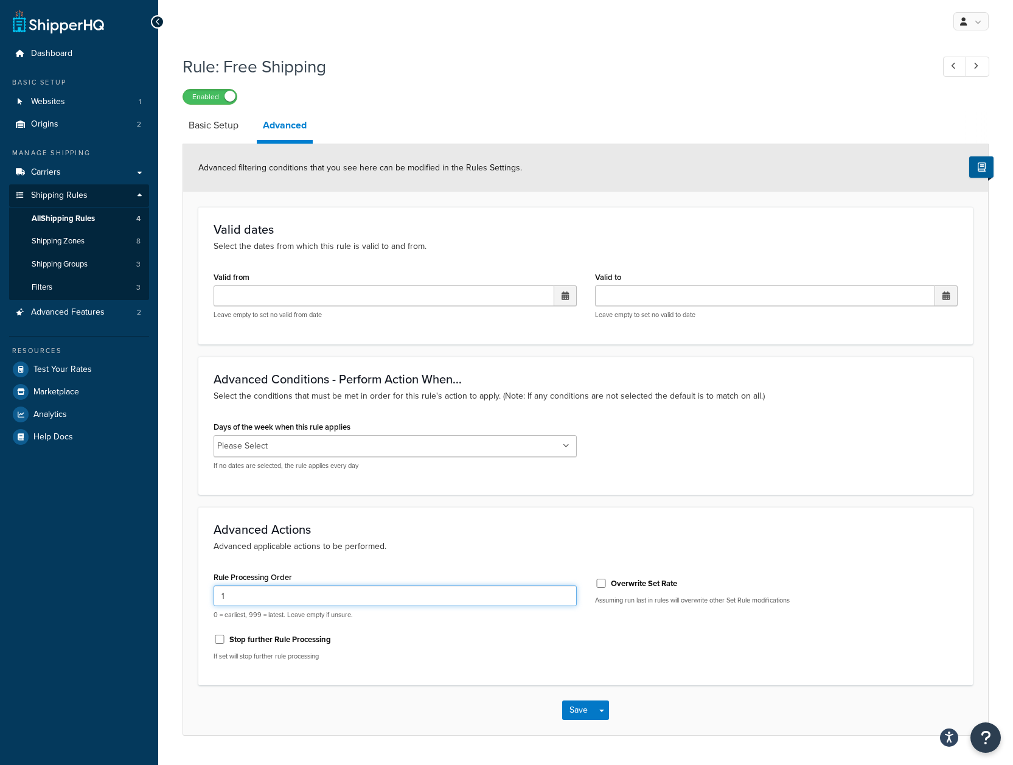
click at [428, 593] on input "1" at bounding box center [395, 595] width 363 height 21
type input "0"
click at [578, 702] on button "Save" at bounding box center [578, 709] width 33 height 19
